Goal: Use online tool/utility: Utilize a website feature to perform a specific function

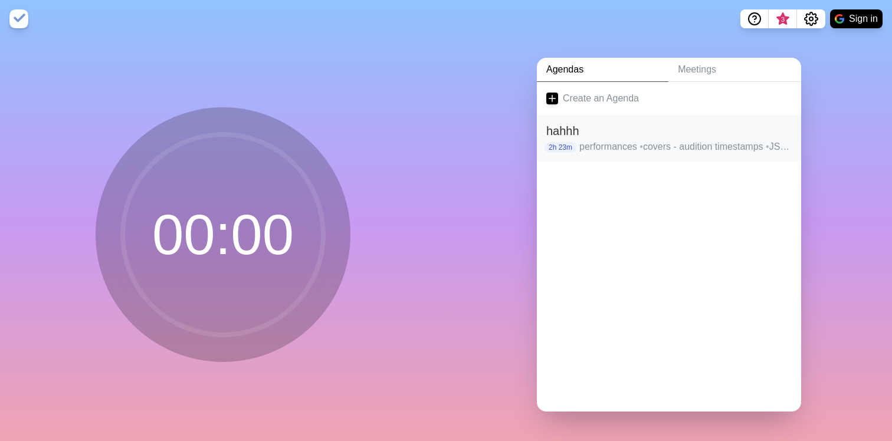
click at [625, 138] on h2 "hahhh" at bounding box center [668, 131] width 245 height 18
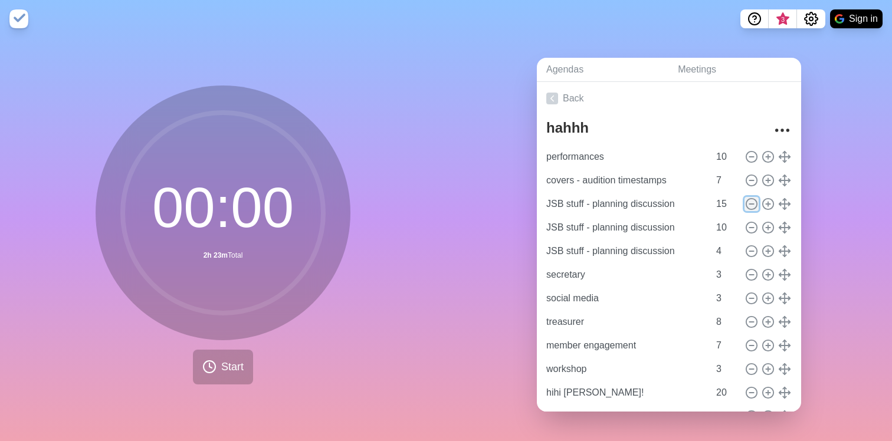
click at [750, 202] on icon at bounding box center [751, 204] width 13 height 13
type input "10"
type input "4"
type input "secretary"
type input "3"
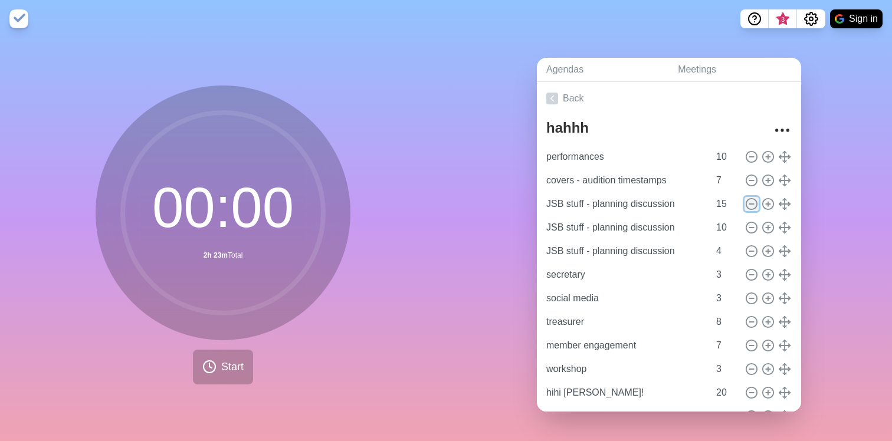
type input "social media"
type input "treasurer"
type input "8"
type input "member engagement"
type input "7"
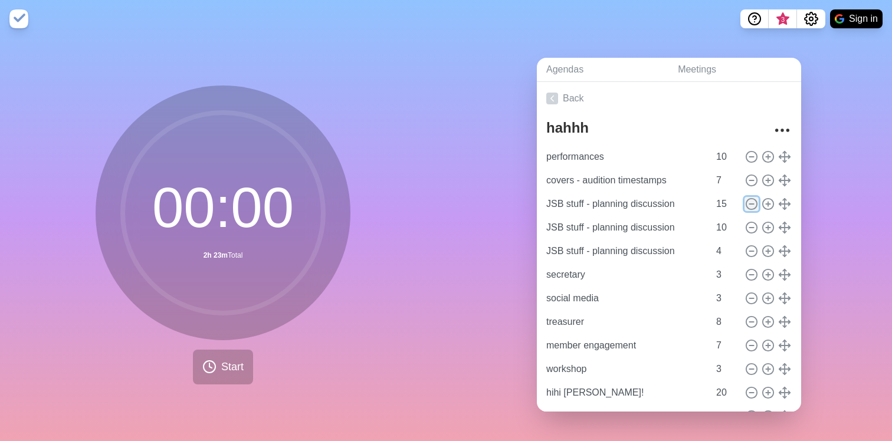
type input "workshop"
type input "3"
type input "hihi [PERSON_NAME]!"
type input "20"
type input "13"
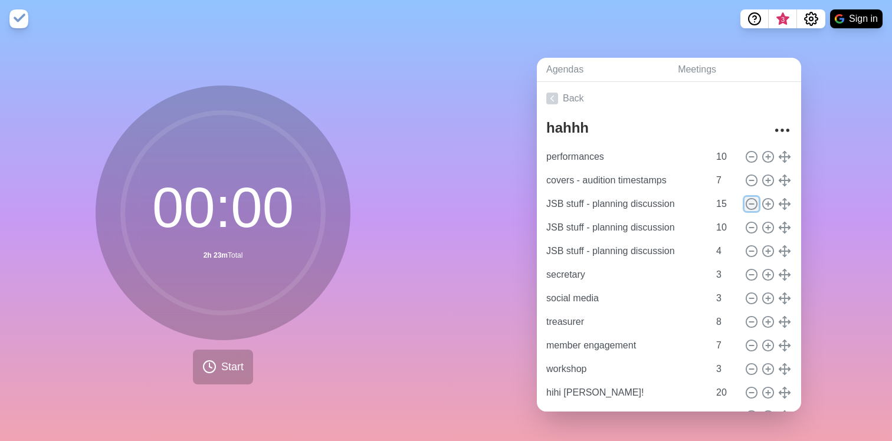
type input "10"
type input "auditions - however freakin long it takes"
type input "30"
click at [750, 202] on icon at bounding box center [751, 204] width 13 height 13
type input "4"
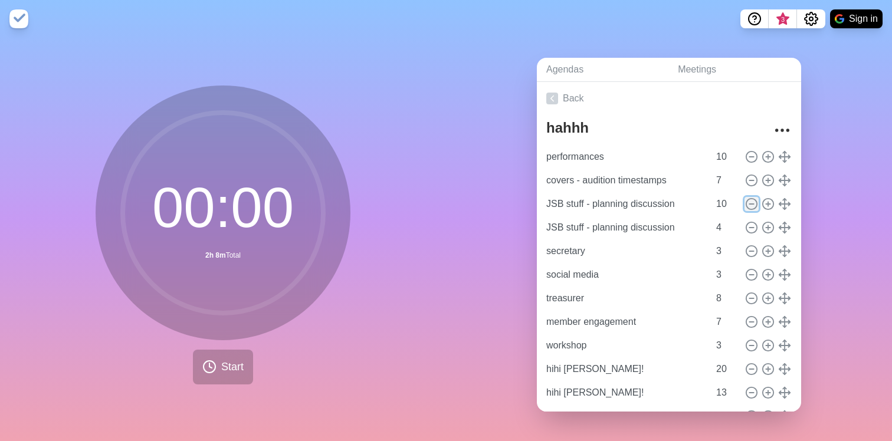
type input "secretary"
type input "3"
type input "social media"
type input "treasurer"
type input "8"
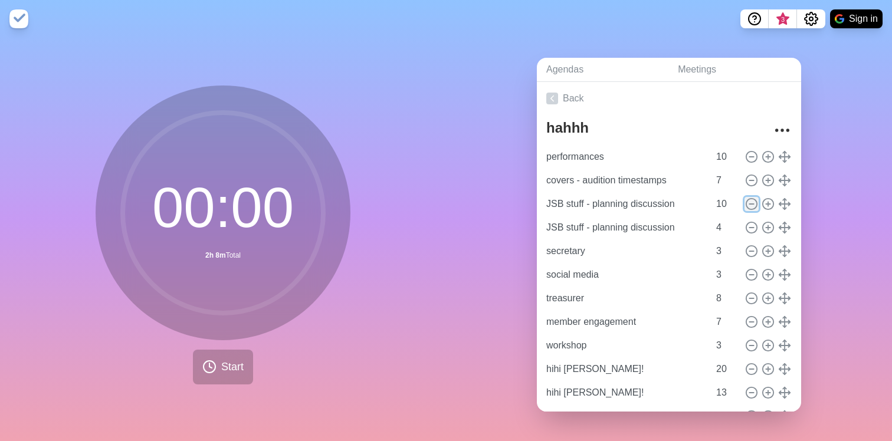
type input "member engagement"
type input "7"
type input "workshop"
type input "3"
type input "hihi [PERSON_NAME]!"
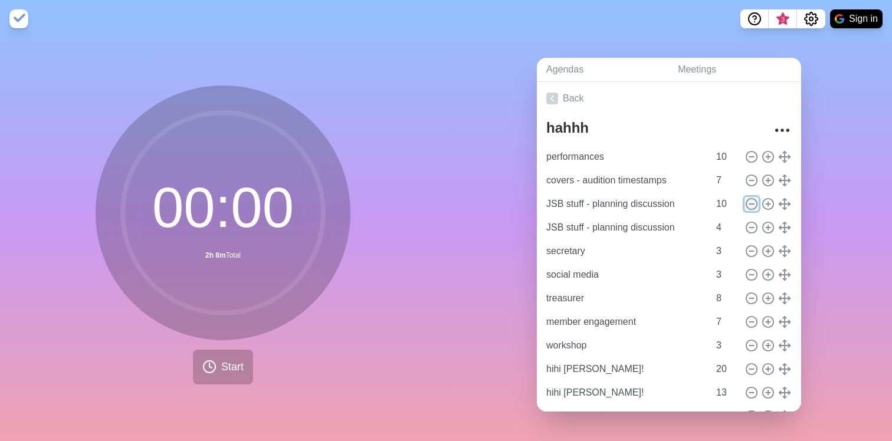
type input "20"
type input "13"
type input "10"
type input "auditions - however freakin long it takes"
type input "30"
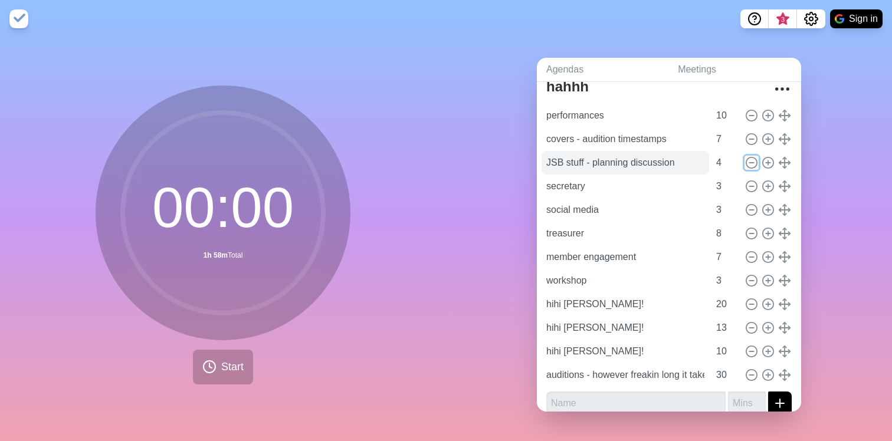
scroll to position [30, 0]
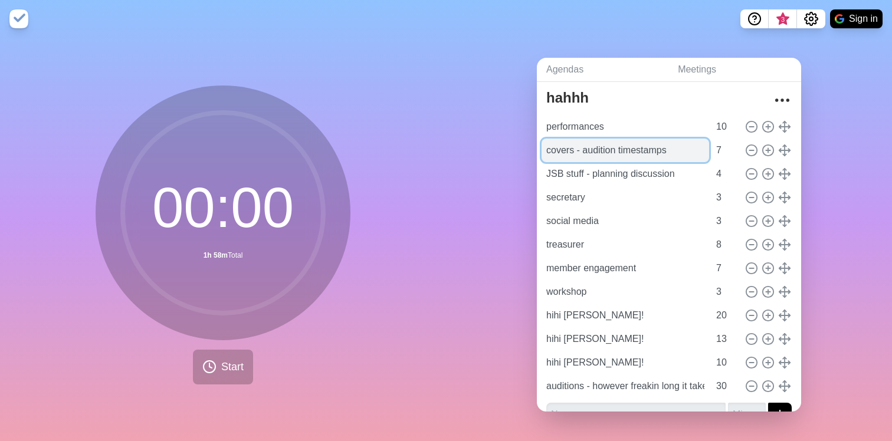
click at [667, 152] on input "covers - audition timestamps" at bounding box center [624, 151] width 167 height 24
drag, startPoint x: 673, startPoint y: 152, endPoint x: 574, endPoint y: 152, distance: 99.7
click at [574, 152] on input "covers - audition timestamps" at bounding box center [624, 151] width 167 height 24
type input "covers - audition timestamps"
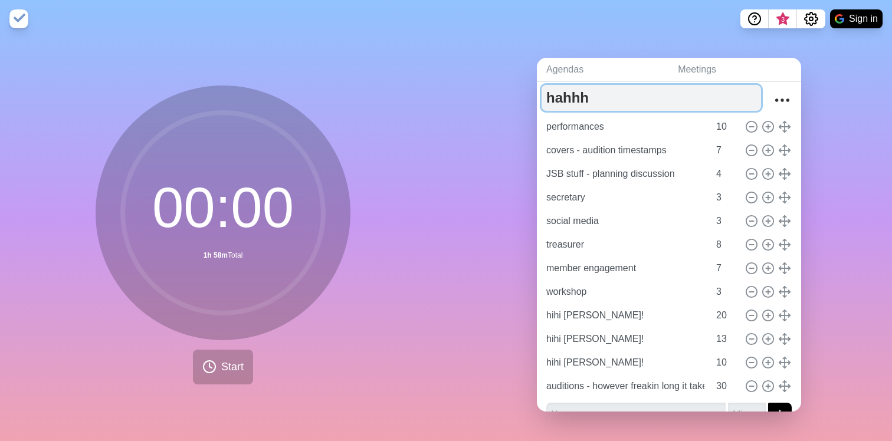
click at [581, 96] on textarea "hahhh" at bounding box center [650, 98] width 219 height 26
type textarea "no auditions [DATE] :D"
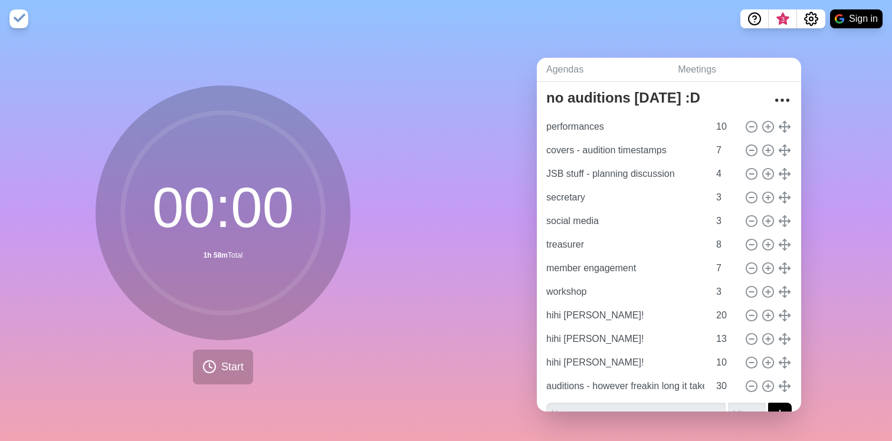
click at [462, 155] on div "Agendas Meetings Back no auditions [DATE] :D performances 10 covers - audition …" at bounding box center [669, 239] width 446 height 403
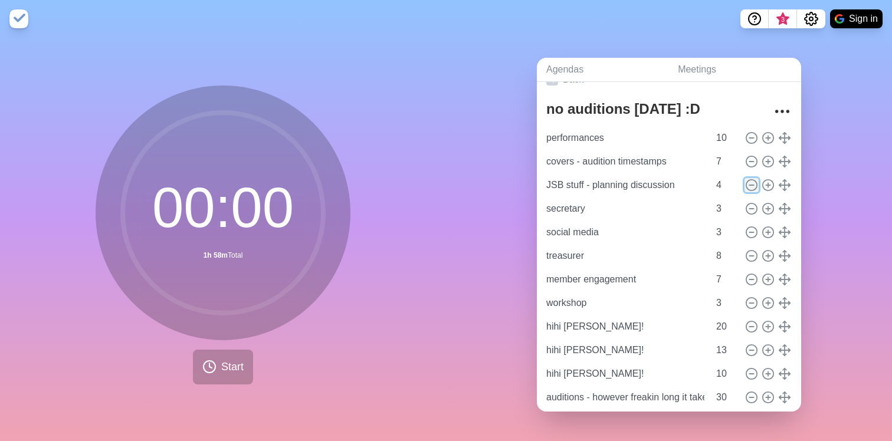
click at [754, 183] on icon at bounding box center [751, 185] width 13 height 13
type input "secretary"
type input "3"
type input "social media"
type input "treasurer"
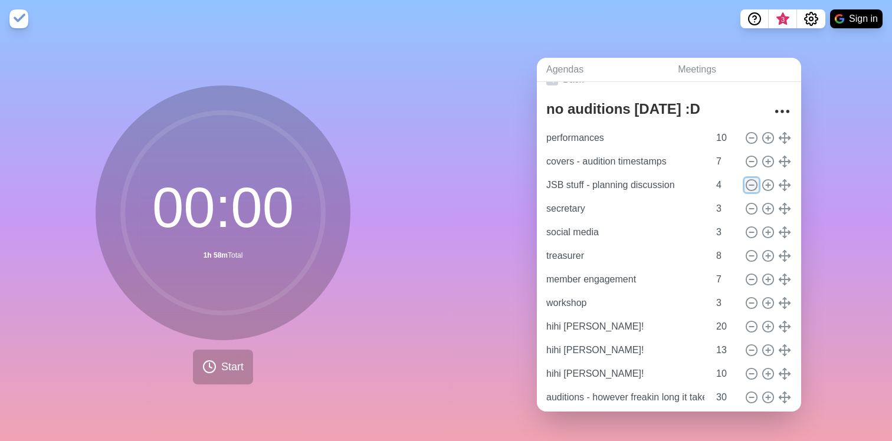
type input "8"
type input "member engagement"
type input "7"
type input "workshop"
type input "3"
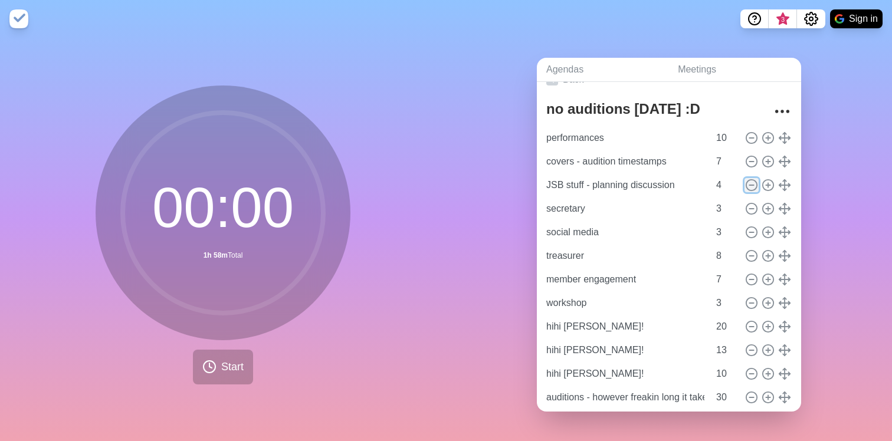
type input "hihi [PERSON_NAME]!"
type input "20"
type input "13"
type input "10"
type input "auditions - however freakin long it takes"
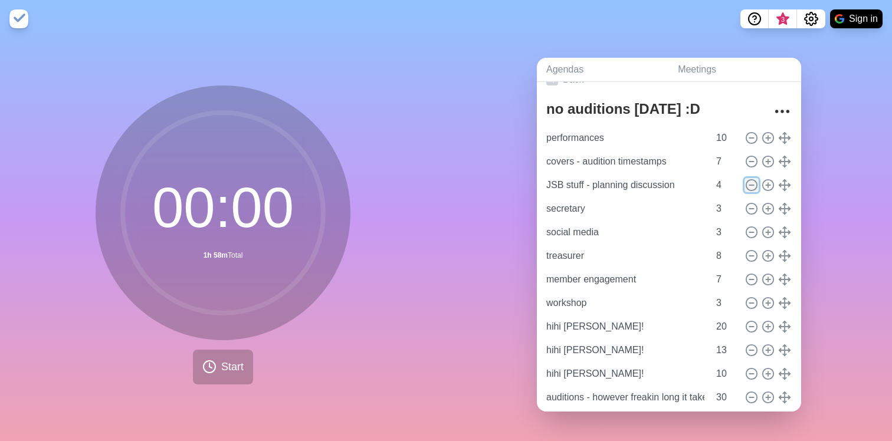
type input "30"
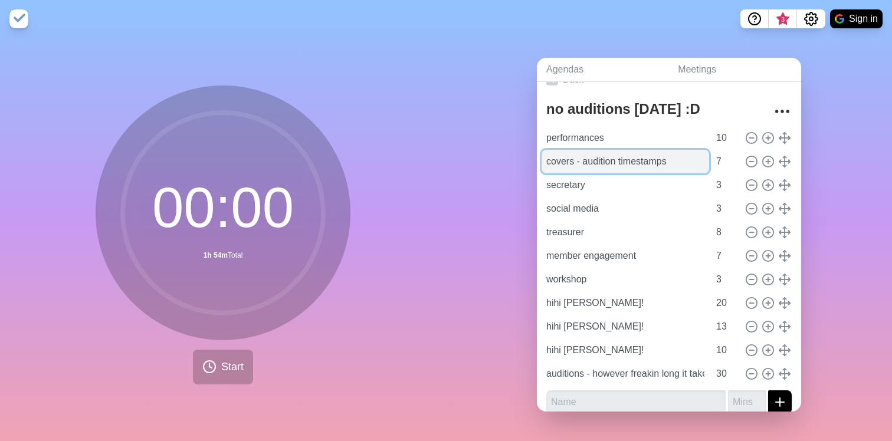
click at [656, 167] on input "covers - audition timestamps" at bounding box center [624, 162] width 167 height 24
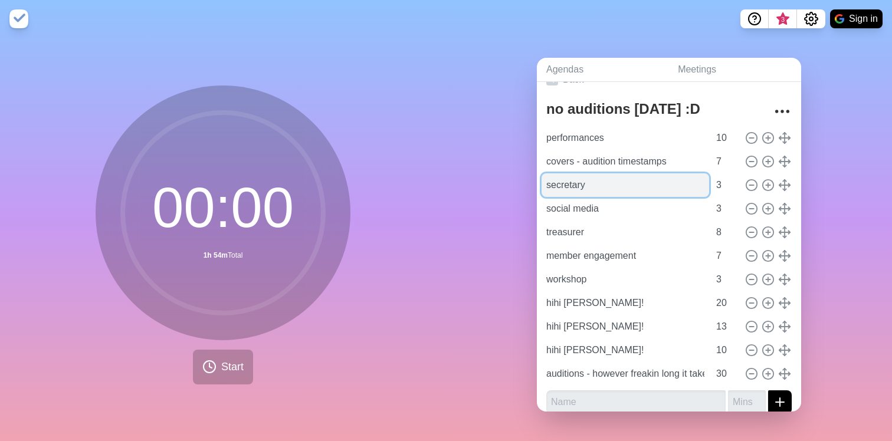
click at [653, 187] on input "secretary" at bounding box center [624, 185] width 167 height 24
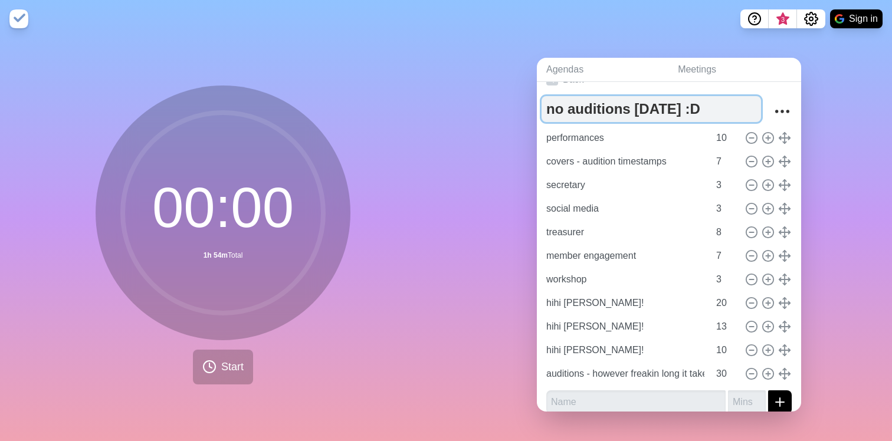
click at [688, 103] on textarea "no auditions [DATE] :D" at bounding box center [650, 109] width 219 height 26
type textarea "no auditions [DATE] :D [GEOGRAPHIC_DATA]"
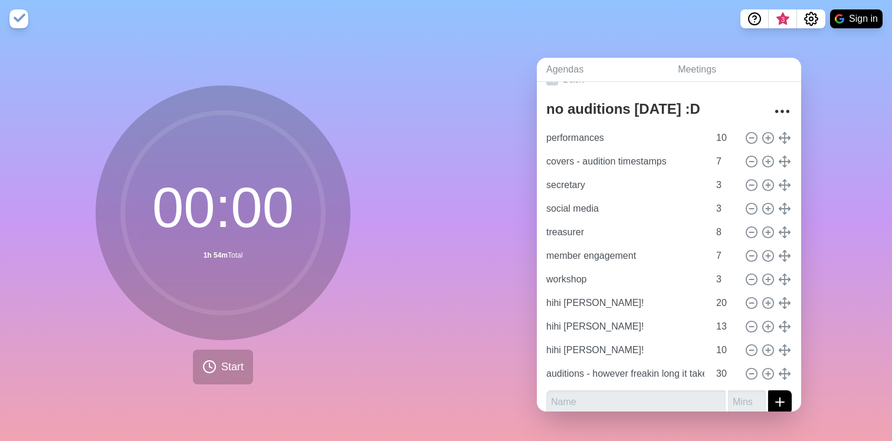
click at [484, 163] on div "Agendas Meetings Back no auditions [DATE] :D [PERSON_NAME] performances 10 cove…" at bounding box center [669, 239] width 446 height 403
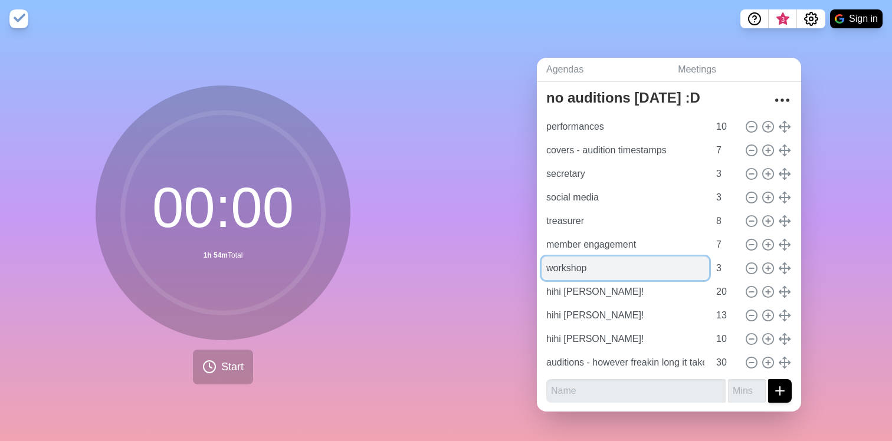
click at [629, 271] on input "workshop" at bounding box center [624, 269] width 167 height 24
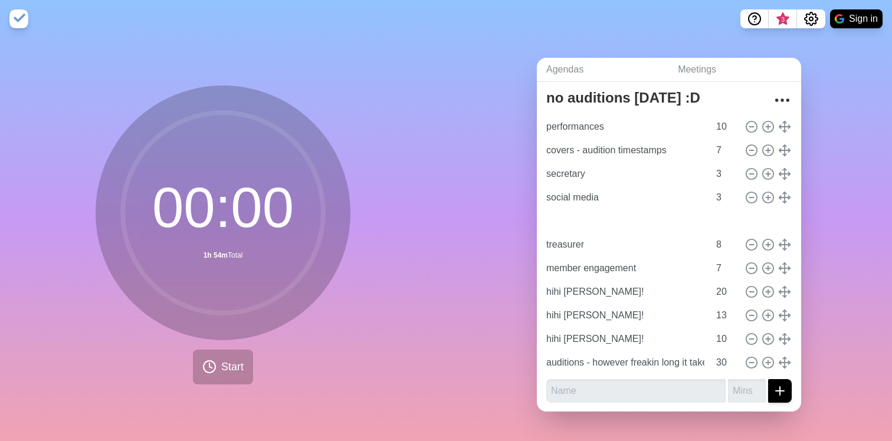
type input "workshop"
type input "3"
type input "treasurer"
type input "8"
type input "member engagement"
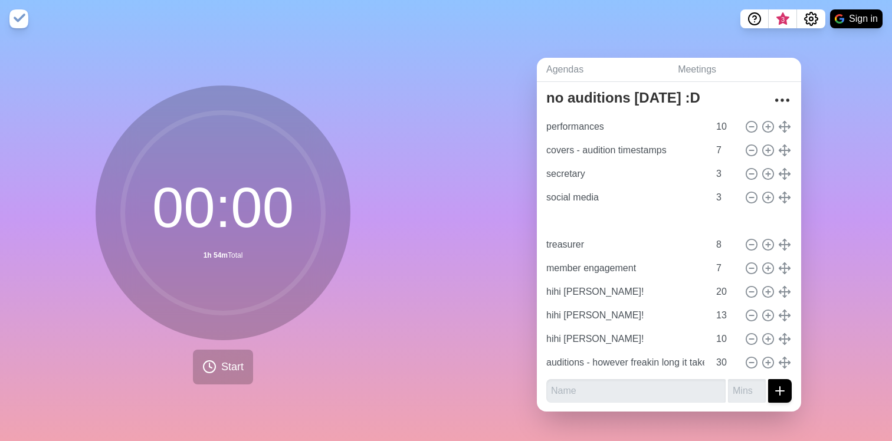
type input "7"
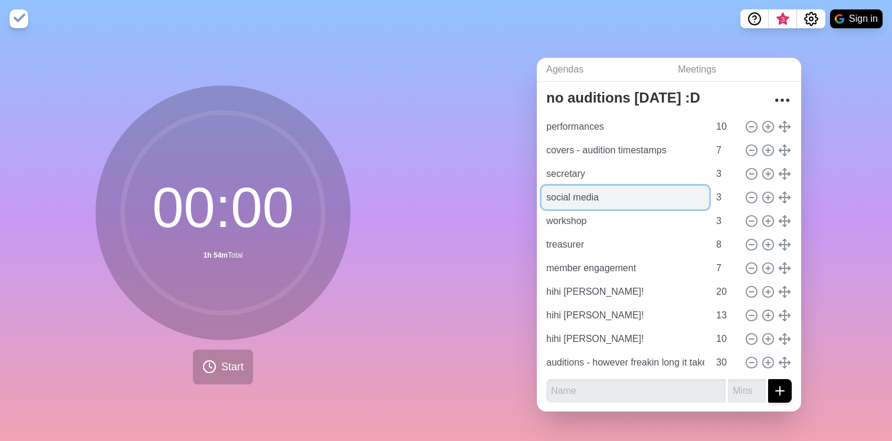
click at [615, 200] on input "social media" at bounding box center [624, 198] width 167 height 24
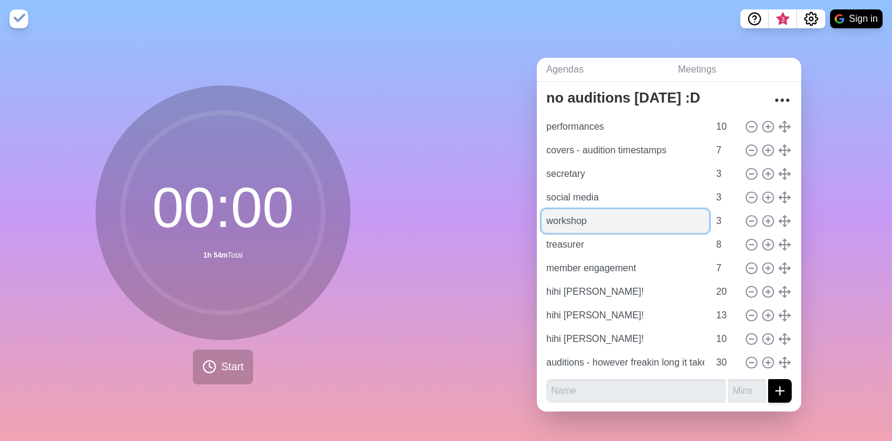
click at [614, 225] on input "workshop" at bounding box center [624, 221] width 167 height 24
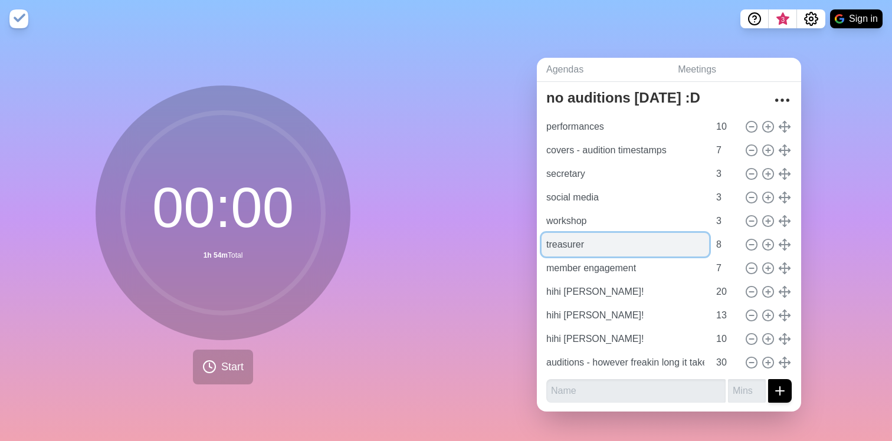
click at [614, 244] on input "treasurer" at bounding box center [624, 245] width 167 height 24
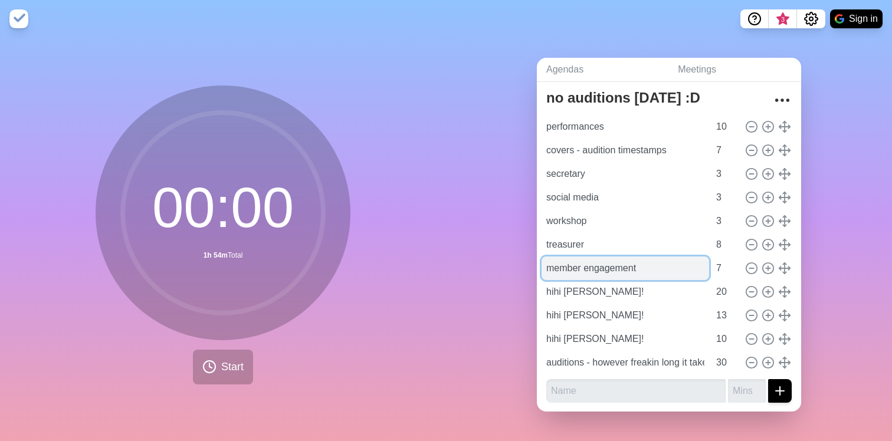
click at [649, 263] on input "member engagement" at bounding box center [624, 269] width 167 height 24
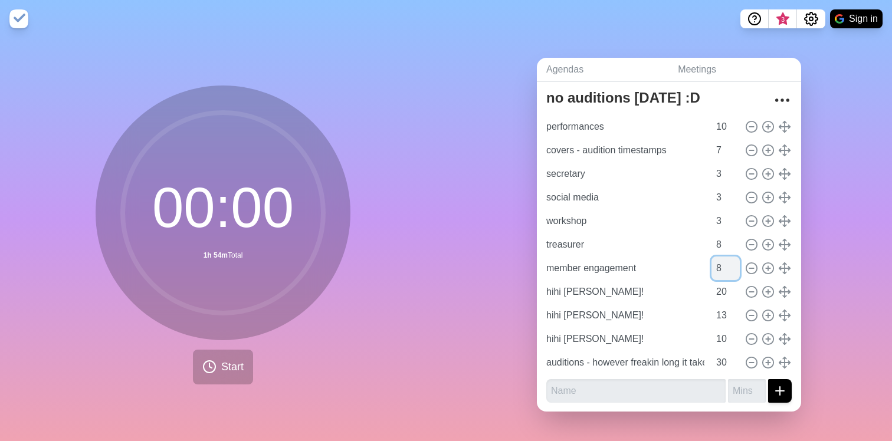
click at [732, 265] on input "8" at bounding box center [725, 269] width 28 height 24
click at [732, 265] on input "9" at bounding box center [725, 269] width 28 height 24
click at [732, 270] on input "8" at bounding box center [725, 269] width 28 height 24
click at [732, 270] on input "7" at bounding box center [725, 269] width 28 height 24
type input "8"
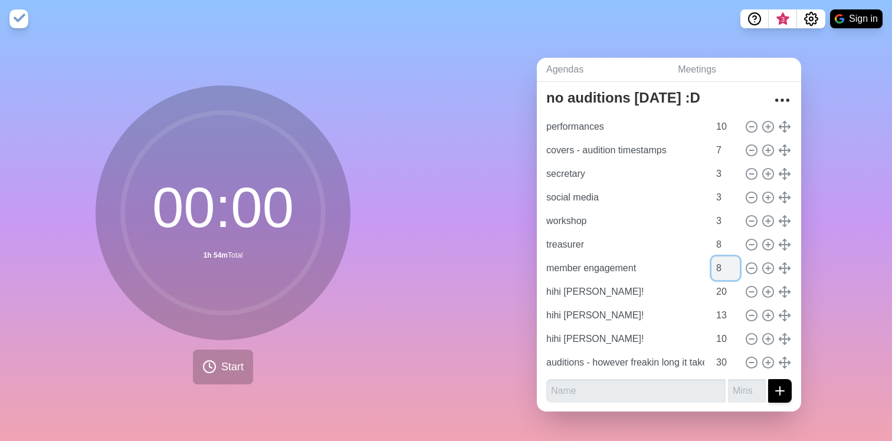
click at [735, 261] on input "8" at bounding box center [725, 269] width 28 height 24
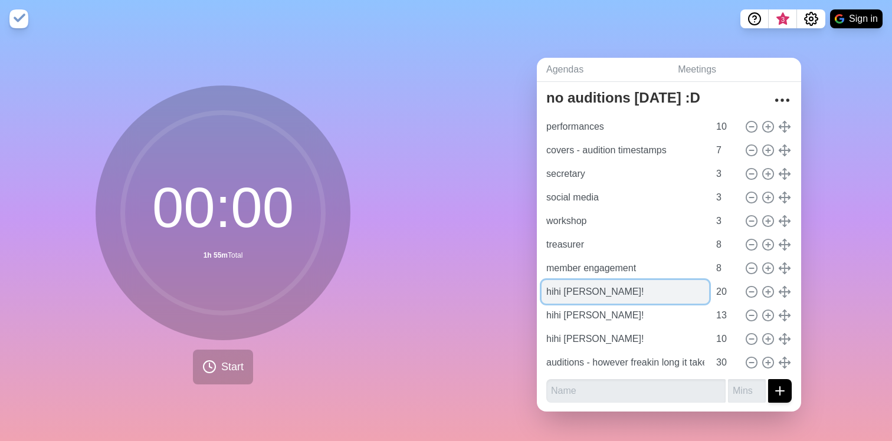
click at [641, 284] on input "hihi [PERSON_NAME]!" at bounding box center [624, 292] width 167 height 24
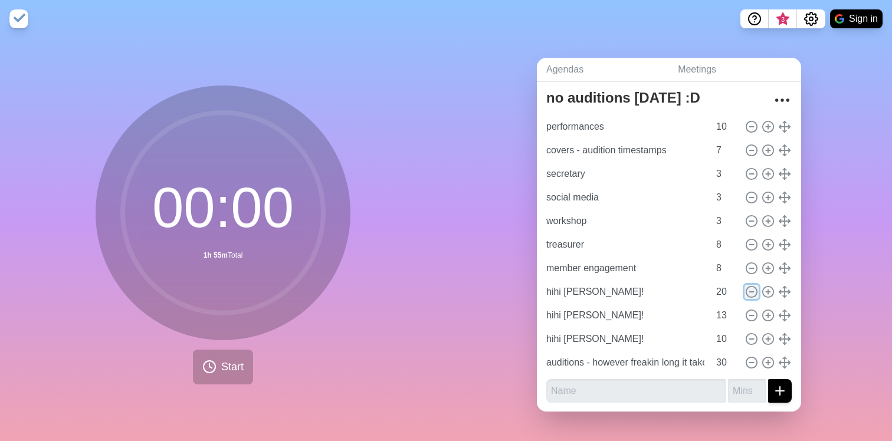
click at [750, 295] on icon at bounding box center [751, 291] width 13 height 13
type input "13"
type input "10"
type input "auditions - however freakin long it takes"
type input "30"
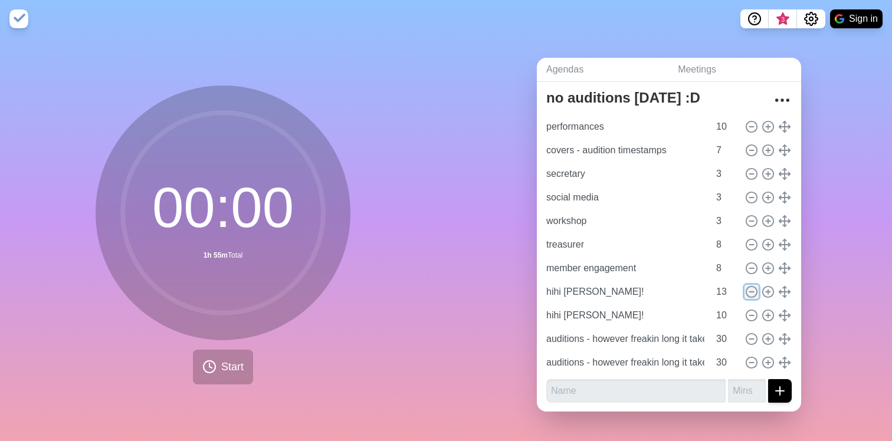
scroll to position [6, 0]
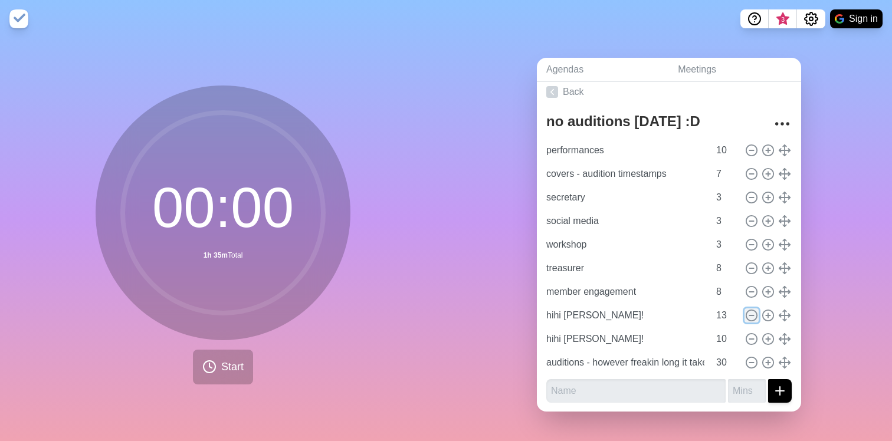
click at [749, 319] on icon at bounding box center [751, 315] width 13 height 13
type input "10"
type input "auditions - however freakin long it takes"
type input "30"
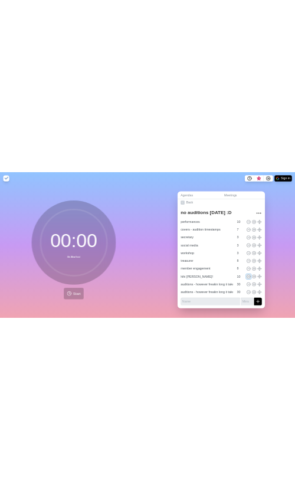
scroll to position [0, 0]
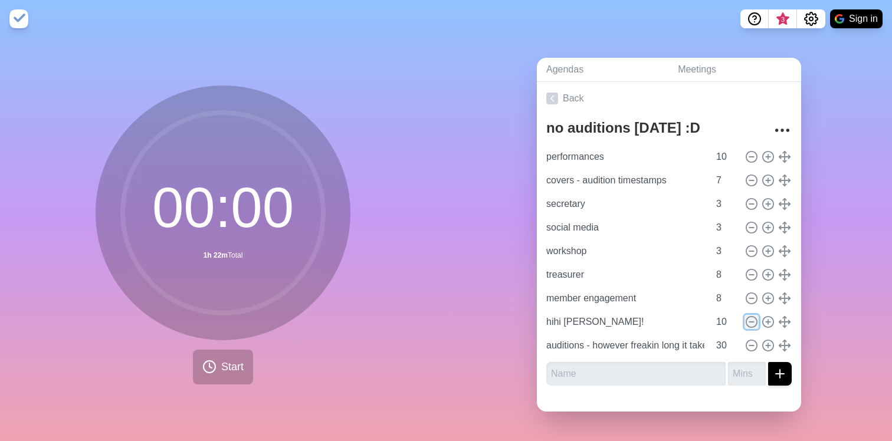
click at [751, 326] on icon at bounding box center [751, 321] width 13 height 13
type input "auditions - however freakin long it takes"
type input "30"
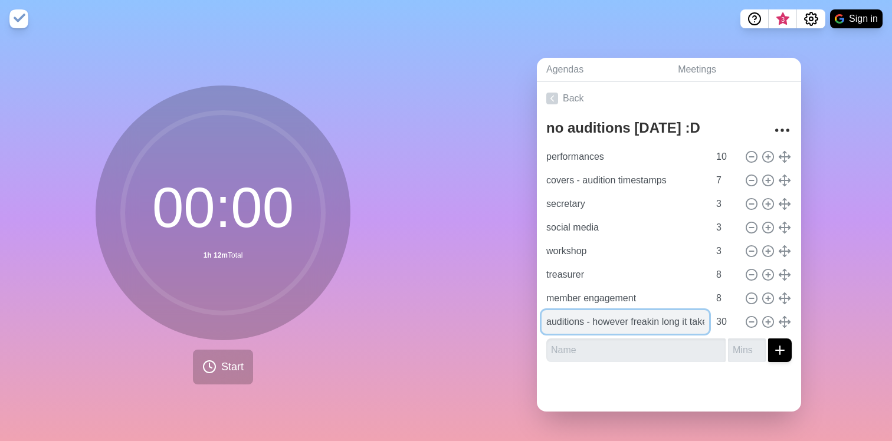
click at [686, 323] on input "auditions - however freakin long it takes" at bounding box center [624, 322] width 167 height 24
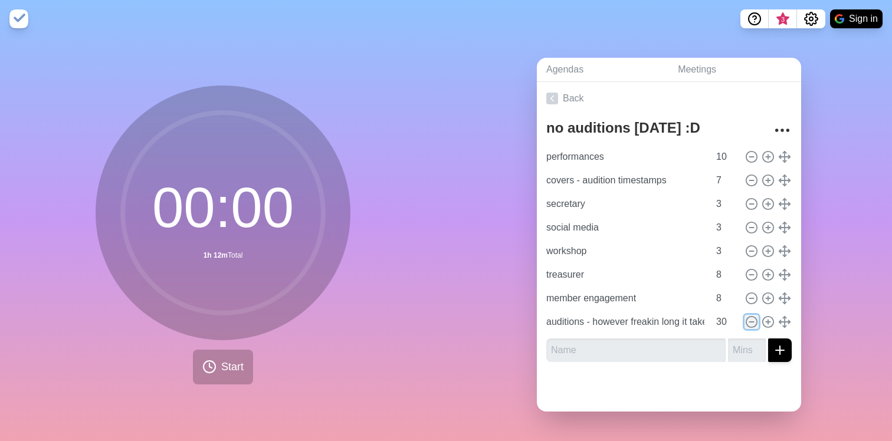
click at [747, 323] on icon at bounding box center [751, 321] width 13 height 13
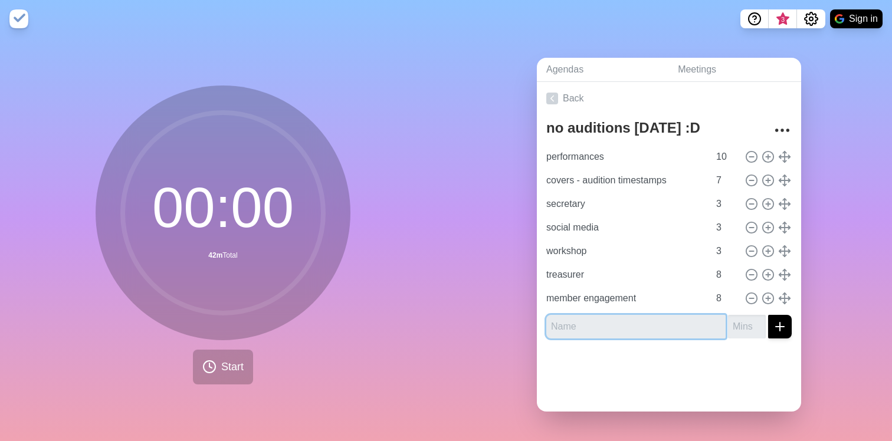
click at [623, 323] on input "text" at bounding box center [635, 327] width 179 height 24
click at [586, 322] on input "text" at bounding box center [635, 327] width 179 height 24
click at [481, 287] on div "Agendas Meetings Back no auditions [DATE] :D [PERSON_NAME] performances 10 cove…" at bounding box center [669, 239] width 446 height 403
click at [656, 331] on input "ending" at bounding box center [635, 327] width 179 height 24
type input "extras"
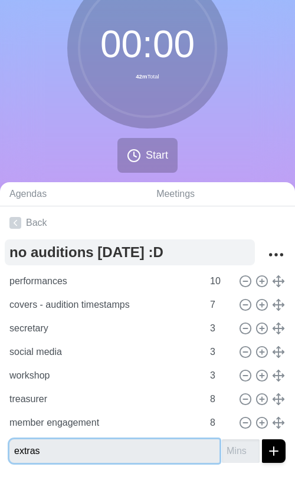
scroll to position [98, 0]
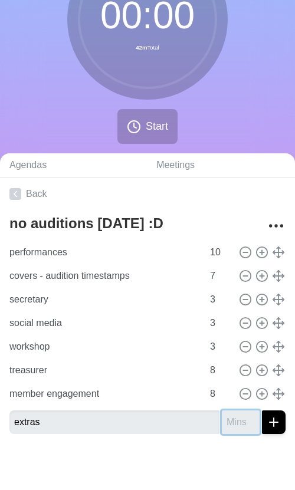
click at [232, 428] on input "number" at bounding box center [241, 422] width 38 height 24
type input "10"
click at [278, 421] on icon "submit" at bounding box center [274, 422] width 14 height 14
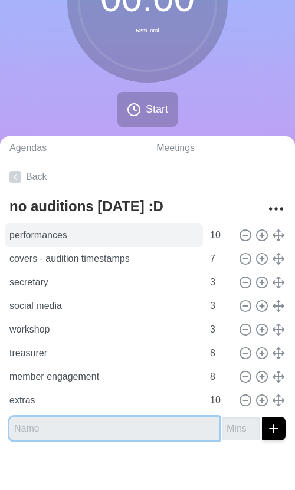
scroll to position [0, 0]
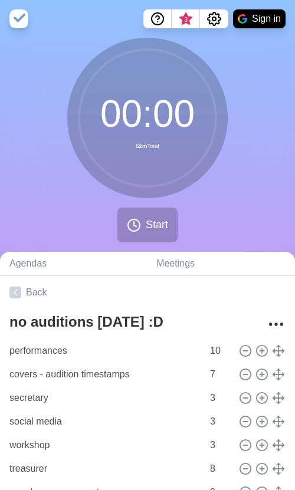
click at [225, 229] on div "00 : 00 52m Total Start" at bounding box center [147, 145] width 295 height 214
click at [148, 228] on span "Start" at bounding box center [157, 225] width 22 height 16
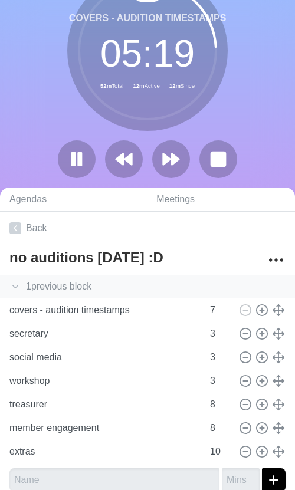
click at [163, 288] on div "1 previous block" at bounding box center [147, 287] width 295 height 24
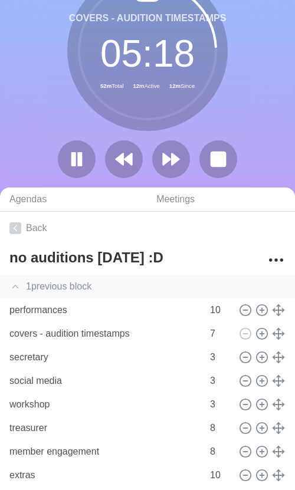
scroll to position [104, 0]
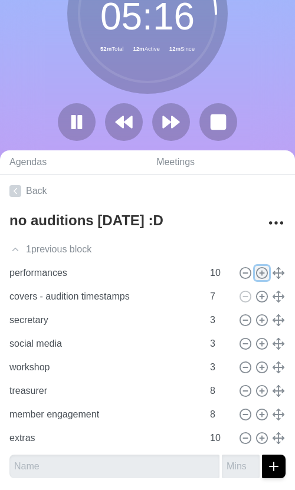
click at [264, 275] on icon at bounding box center [261, 273] width 13 height 13
type input "performances"
type input "10"
type input "covers - audition timestamps"
type input "7"
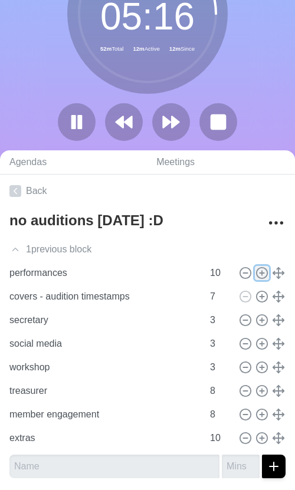
type input "secretary"
type input "social media"
type input "workshop"
type input "3"
type input "treasurer"
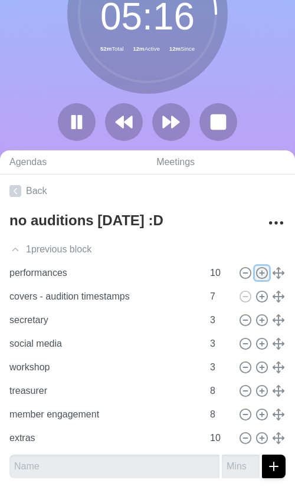
type input "member engagement"
type input "8"
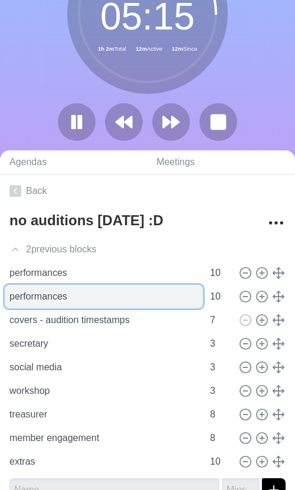
click at [83, 294] on input "performances" at bounding box center [104, 297] width 198 height 24
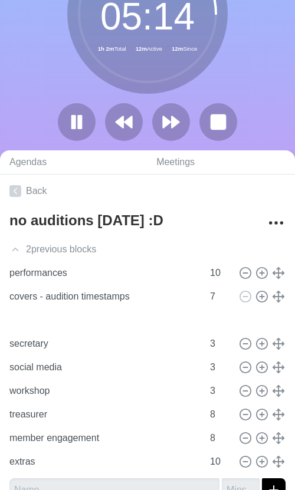
type input "performances"
type input "10"
type input "covers - audition timestamps"
type input "7"
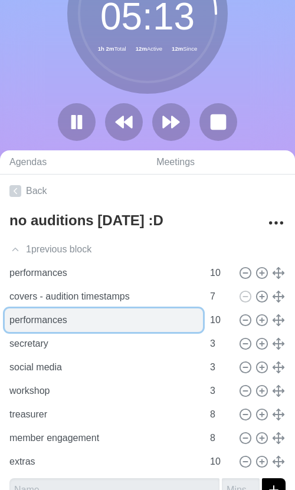
click at [150, 314] on input "performances" at bounding box center [104, 320] width 198 height 24
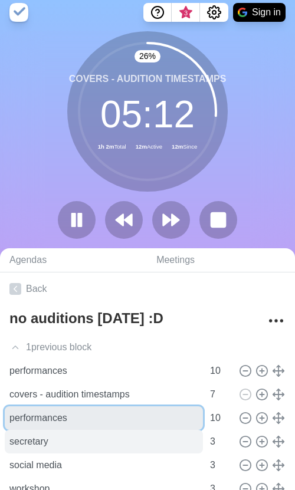
scroll to position [0, 0]
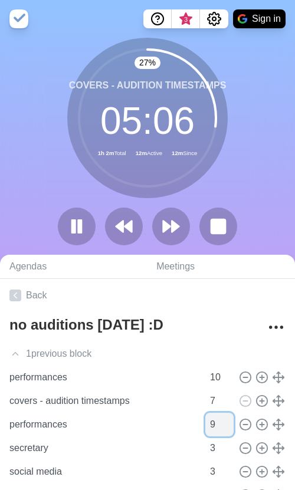
click at [229, 423] on input "9" at bounding box center [219, 425] width 28 height 24
click at [229, 423] on input "8" at bounding box center [219, 425] width 28 height 24
click at [229, 423] on input "7" at bounding box center [219, 425] width 28 height 24
click at [229, 423] on input "6" at bounding box center [219, 425] width 28 height 24
type input "5"
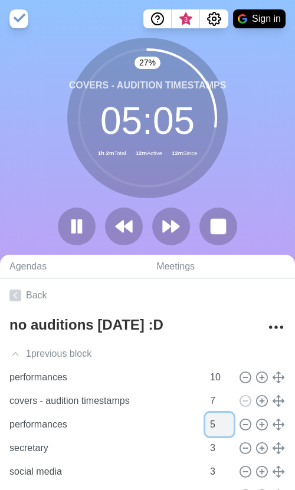
click at [229, 423] on input "5" at bounding box center [219, 425] width 28 height 24
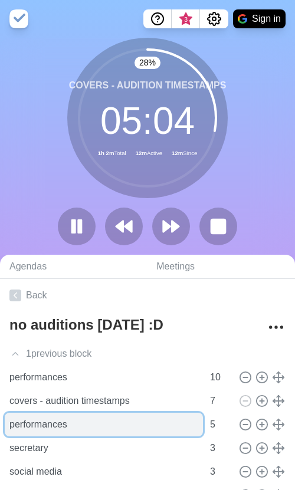
click at [162, 416] on input "performances" at bounding box center [104, 425] width 198 height 24
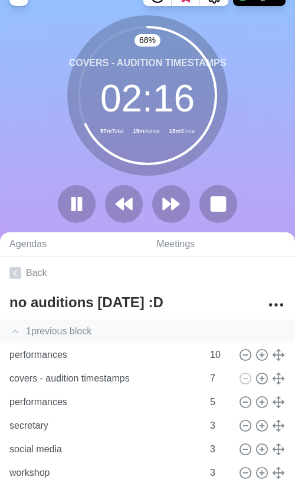
scroll to position [24, 0]
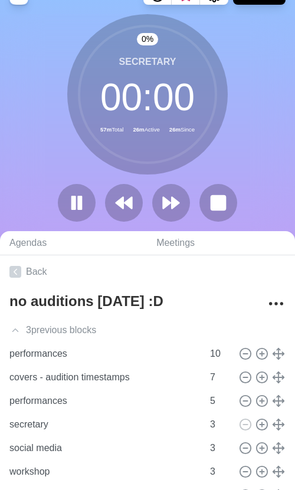
click at [193, 149] on icon at bounding box center [148, 95] width 142 height 142
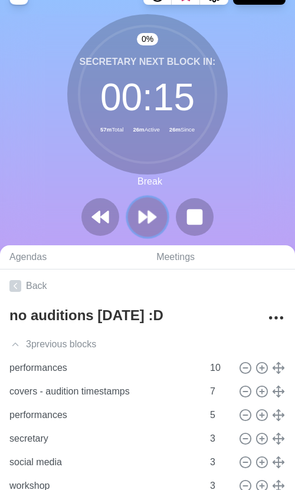
click at [148, 213] on polygon at bounding box center [152, 217] width 8 height 12
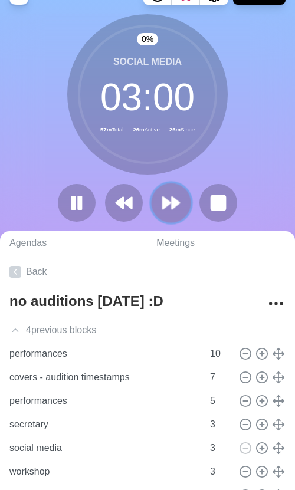
click at [165, 199] on polygon at bounding box center [167, 203] width 8 height 12
click at [169, 204] on polygon at bounding box center [167, 203] width 8 height 12
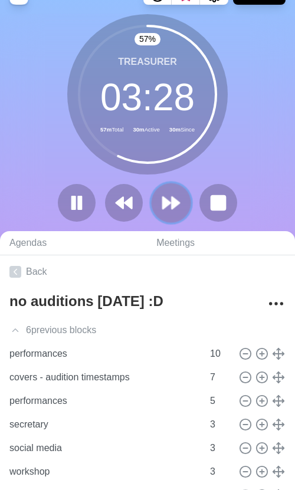
click at [181, 214] on button at bounding box center [171, 203] width 40 height 40
click at [138, 272] on link "Back" at bounding box center [147, 271] width 295 height 33
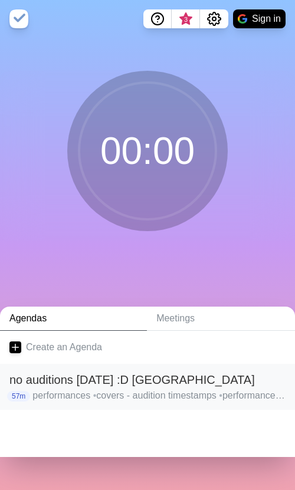
click at [116, 375] on h2 "no auditions [DATE] :D [GEOGRAPHIC_DATA]" at bounding box center [147, 380] width 276 height 18
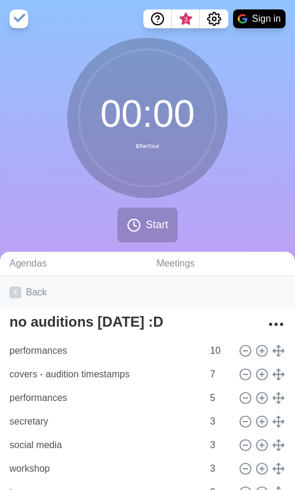
scroll to position [146, 0]
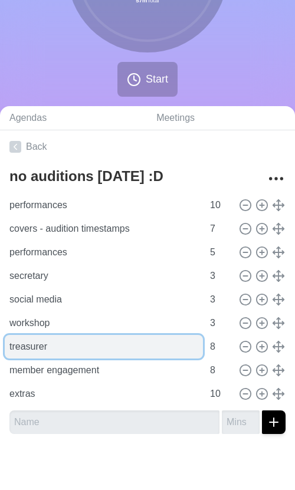
click at [17, 338] on input "treasurer" at bounding box center [104, 347] width 198 height 24
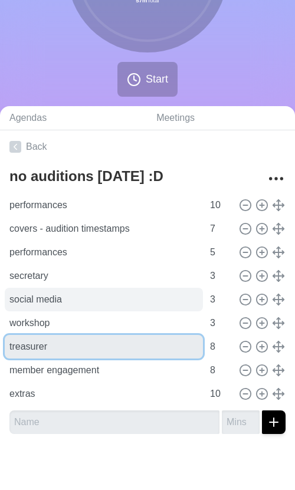
scroll to position [0, 0]
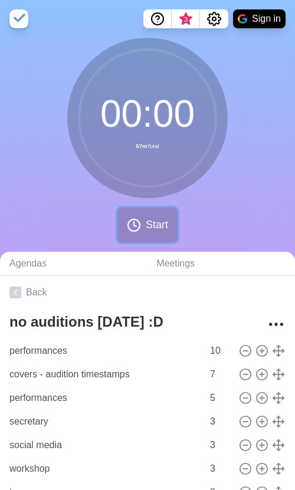
click at [132, 233] on button "Start" at bounding box center [147, 225] width 60 height 35
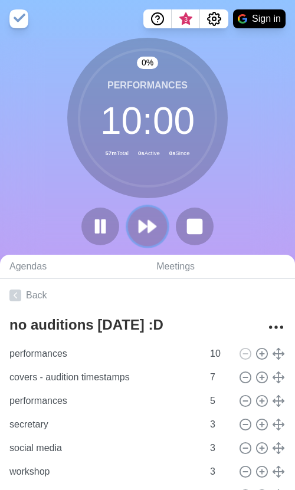
click at [165, 228] on button at bounding box center [147, 226] width 40 height 40
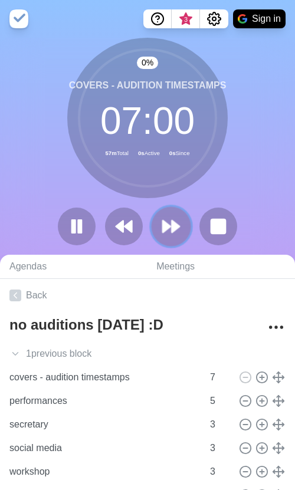
click at [176, 226] on polygon at bounding box center [176, 227] width 8 height 12
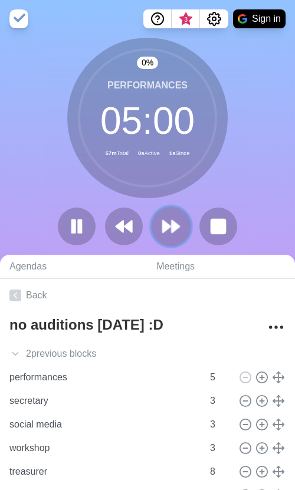
click at [176, 226] on polygon at bounding box center [176, 227] width 8 height 12
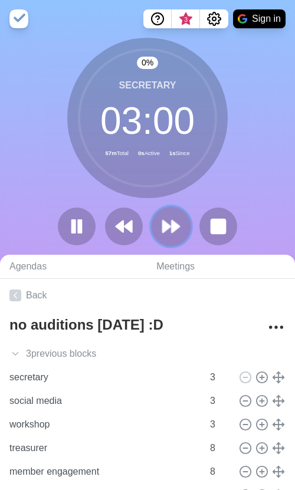
click at [176, 226] on polygon at bounding box center [176, 227] width 8 height 12
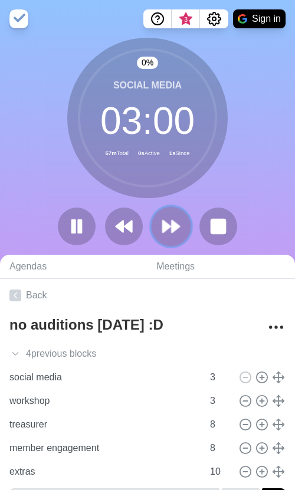
click at [176, 226] on polygon at bounding box center [176, 227] width 8 height 12
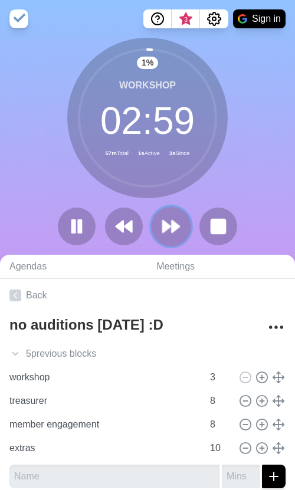
click at [176, 226] on polygon at bounding box center [176, 227] width 8 height 12
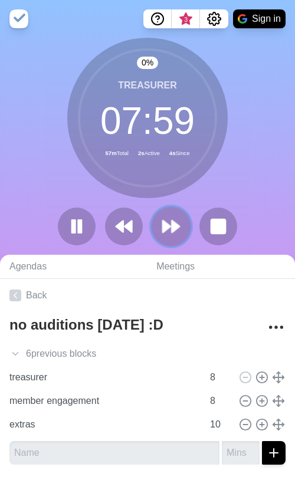
click at [176, 226] on polygon at bounding box center [176, 227] width 8 height 12
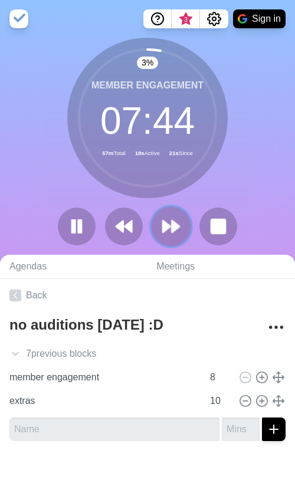
click at [172, 227] on polygon at bounding box center [176, 227] width 8 height 12
